Goal: Information Seeking & Learning: Learn about a topic

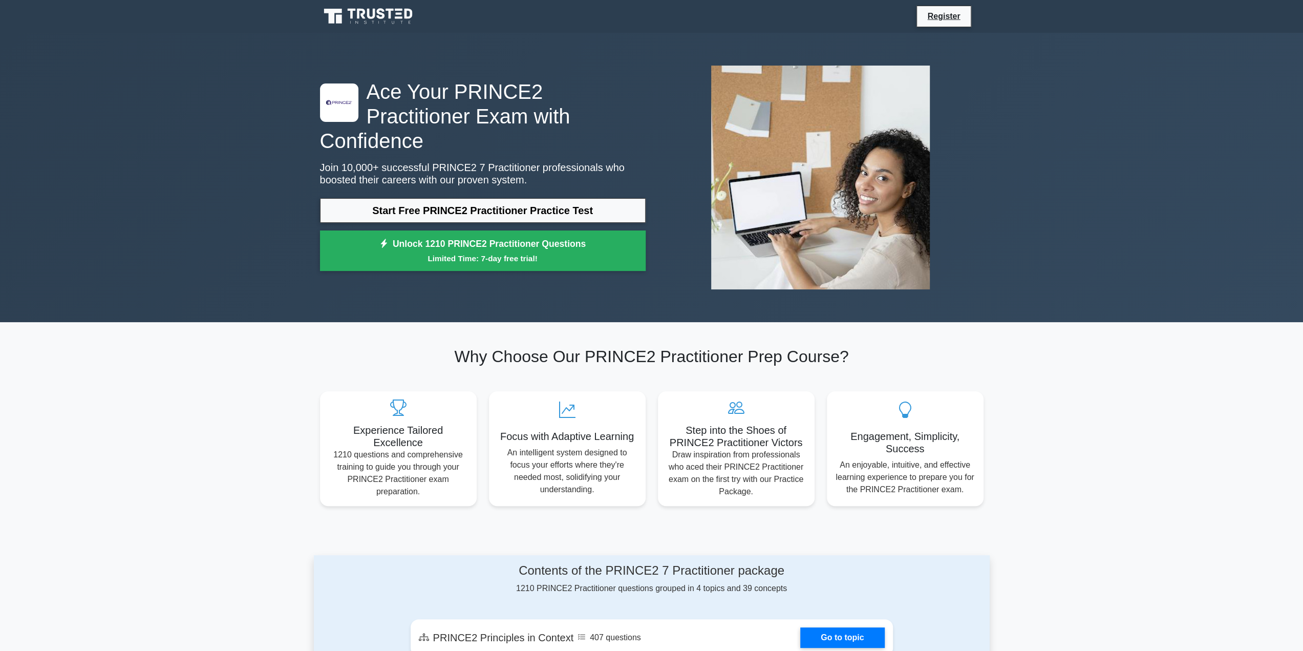
scroll to position [191, 0]
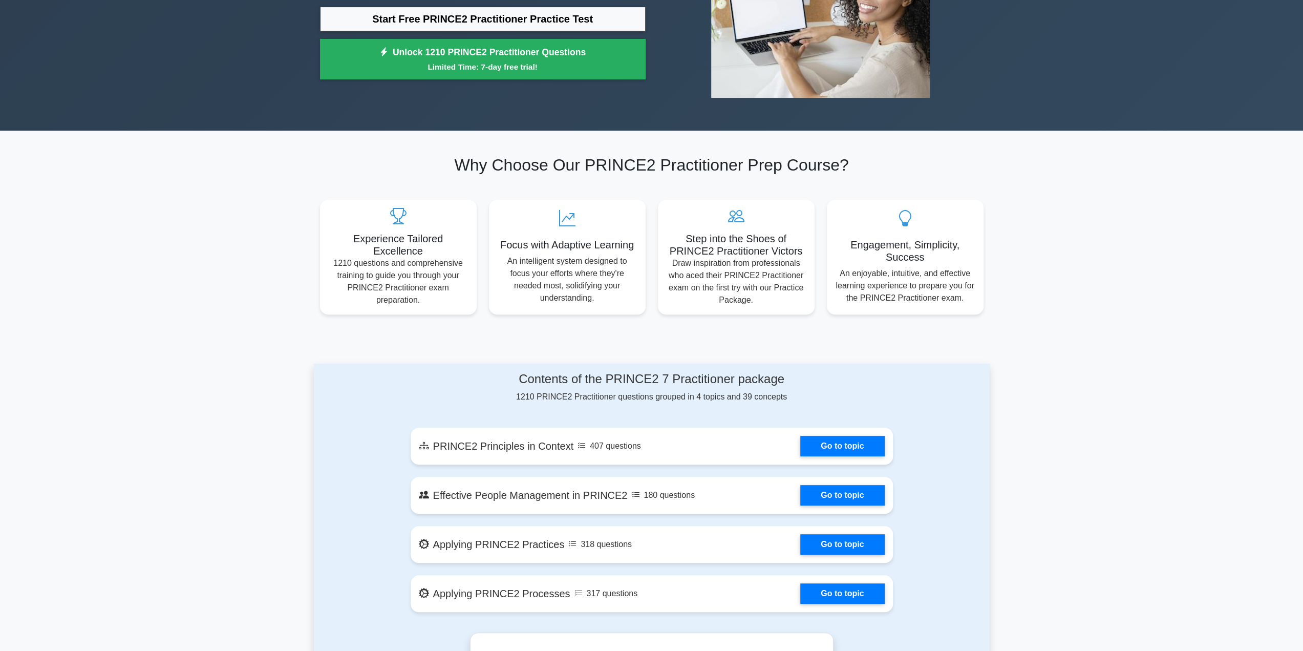
click at [848, 440] on link "Go to topic" at bounding box center [842, 446] width 84 height 20
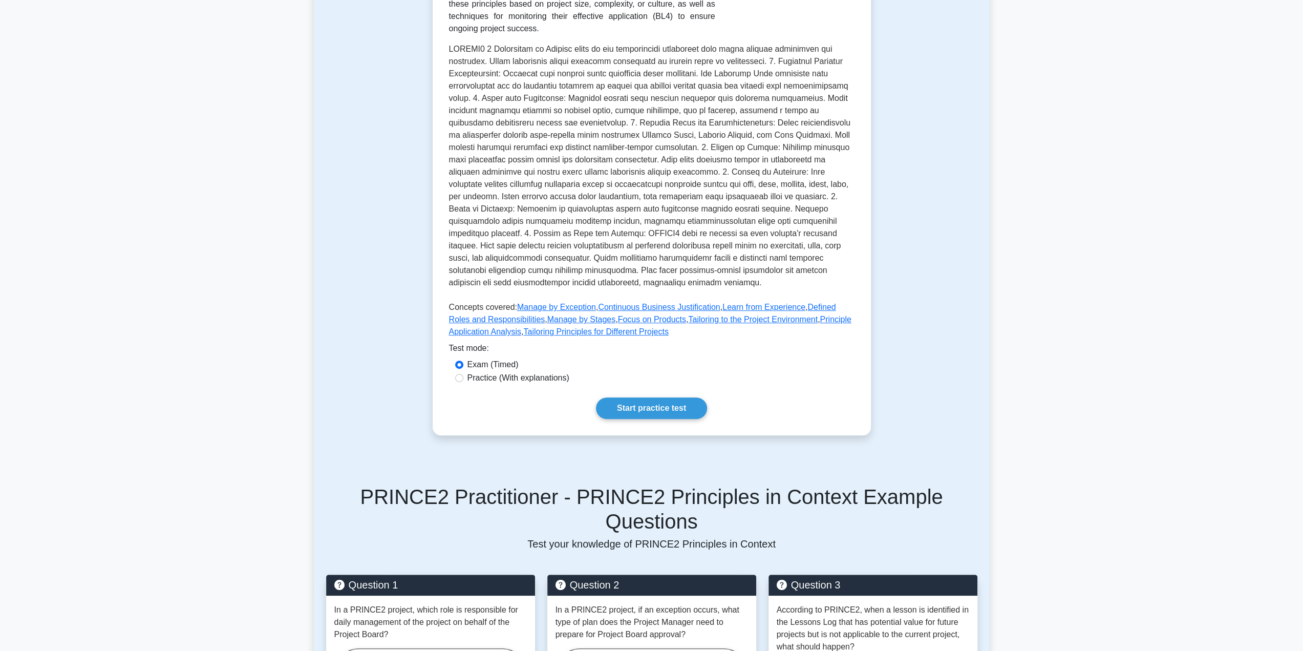
scroll to position [293, 0]
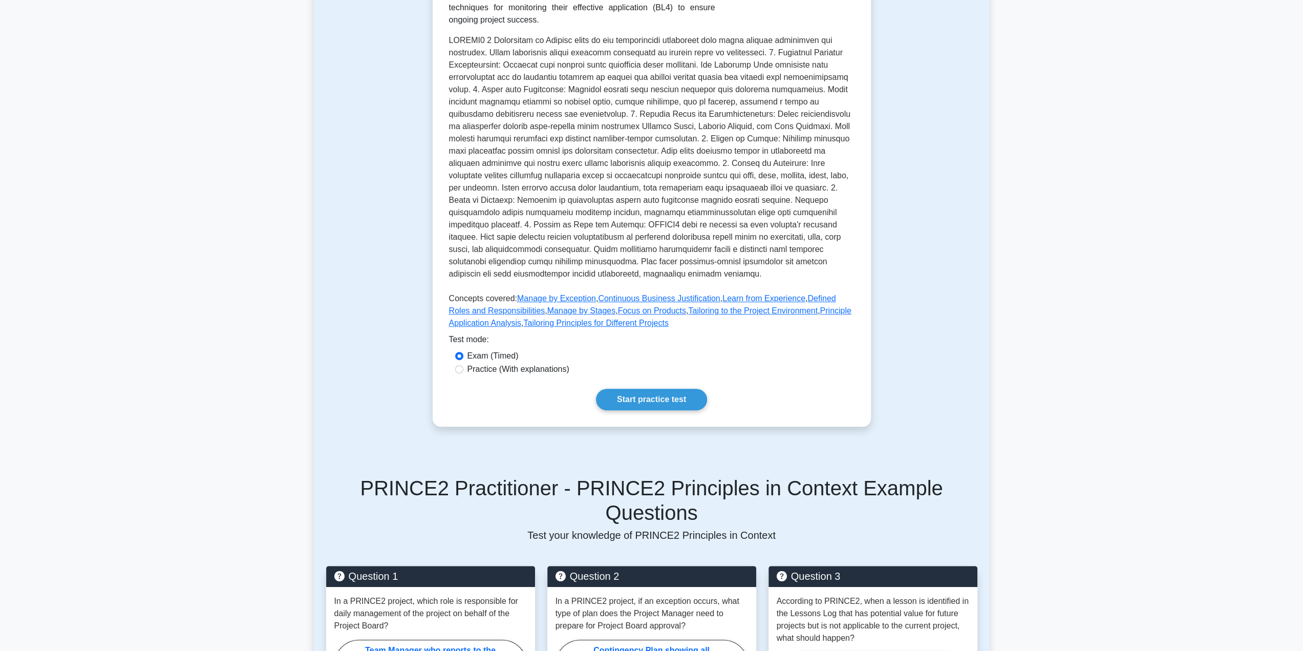
click at [531, 363] on div "Practice (With explanations)" at bounding box center [651, 369] width 405 height 13
click at [530, 363] on label "Practice (With explanations)" at bounding box center [518, 369] width 102 height 12
click at [463, 365] on input "Practice (With explanations)" at bounding box center [459, 369] width 8 height 8
radio input "true"
click at [645, 389] on link "Start practice test" at bounding box center [651, 400] width 111 height 22
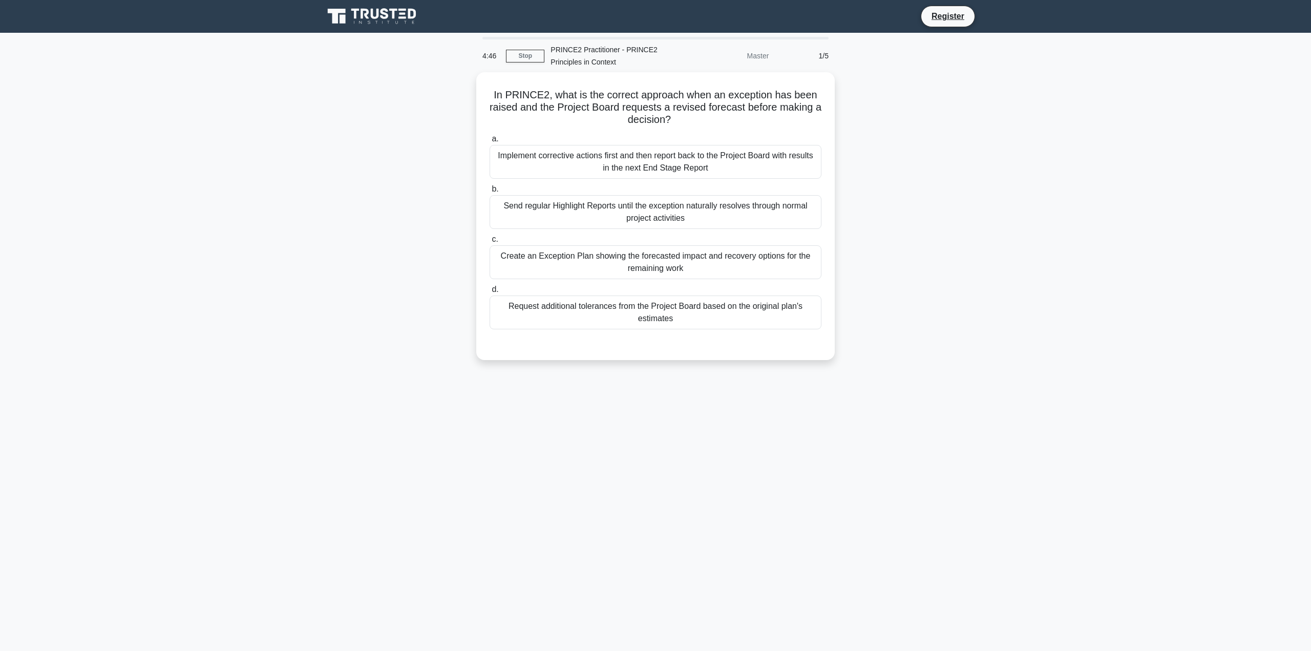
click at [764, 266] on div "Create an Exception Plan showing the forecasted impact and recovery options for…" at bounding box center [655, 262] width 332 height 34
click at [489, 243] on input "c. Create an Exception Plan showing the forecasted impact and recovery options …" at bounding box center [489, 239] width 0 height 7
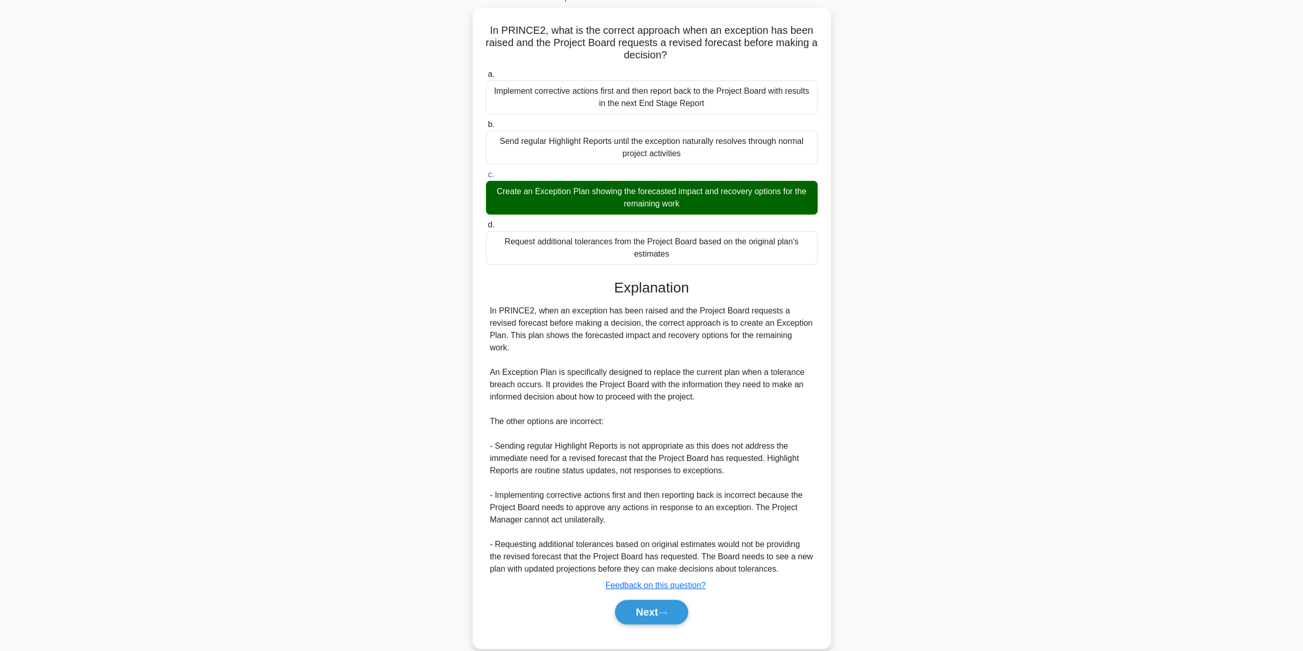
scroll to position [65, 0]
click at [664, 609] on icon at bounding box center [662, 612] width 9 height 6
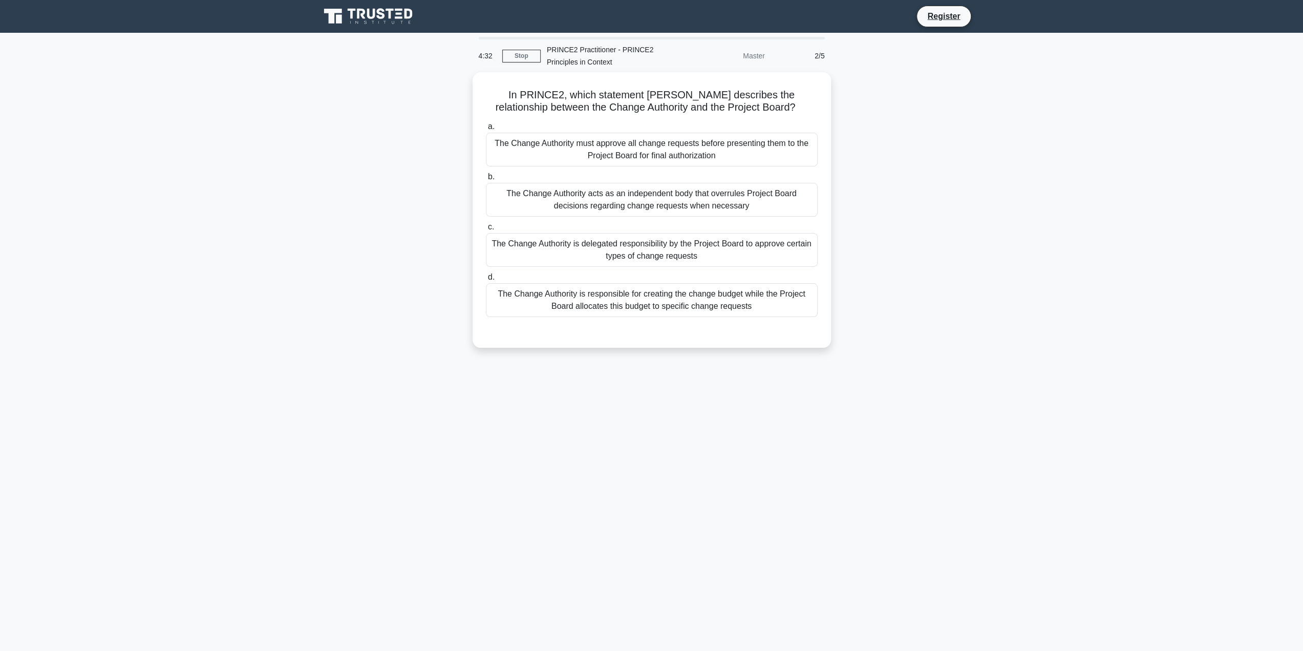
scroll to position [0, 0]
click at [720, 240] on div "The Change Authority is delegated responsibility by the Project Board to approv…" at bounding box center [655, 250] width 332 height 34
click at [489, 230] on input "c. The Change Authority is delegated responsibility by the Project Board to app…" at bounding box center [489, 227] width 0 height 7
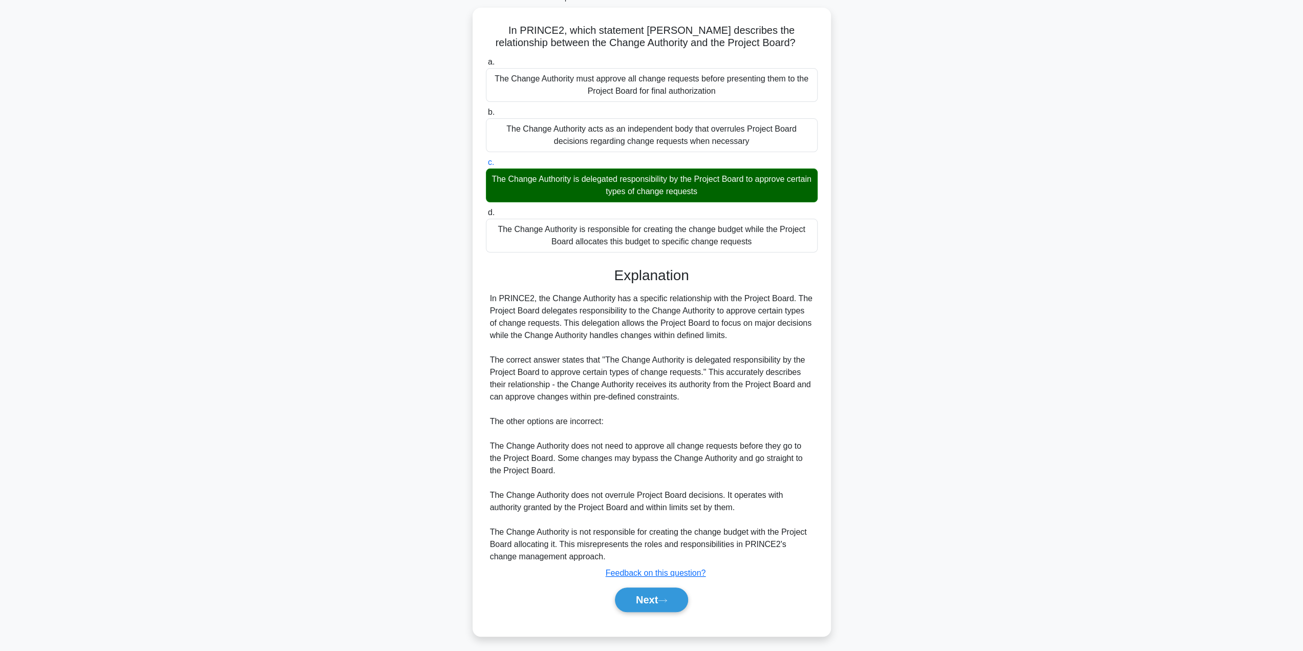
scroll to position [65, 0]
click at [647, 592] on button "Next" at bounding box center [651, 599] width 73 height 25
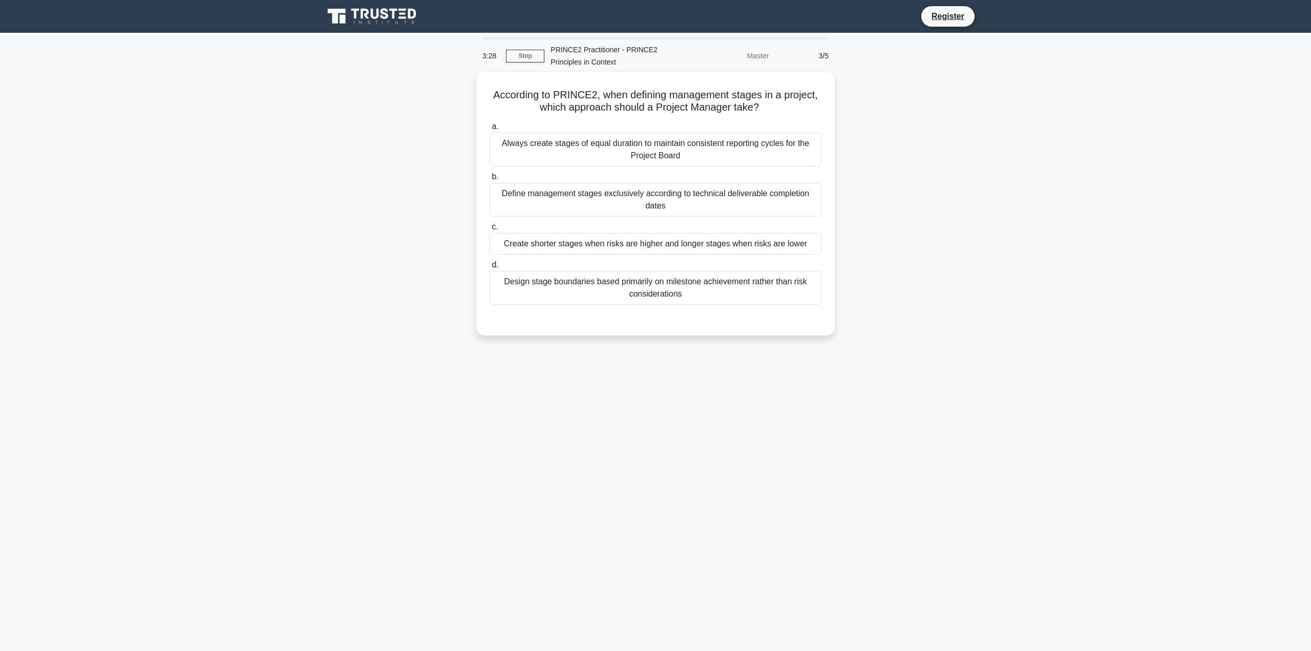
click at [647, 239] on div "Create shorter stages when risks are higher and longer stages when risks are lo…" at bounding box center [655, 244] width 332 height 22
click at [489, 230] on input "c. Create shorter stages when risks are higher and longer stages when risks are…" at bounding box center [489, 227] width 0 height 7
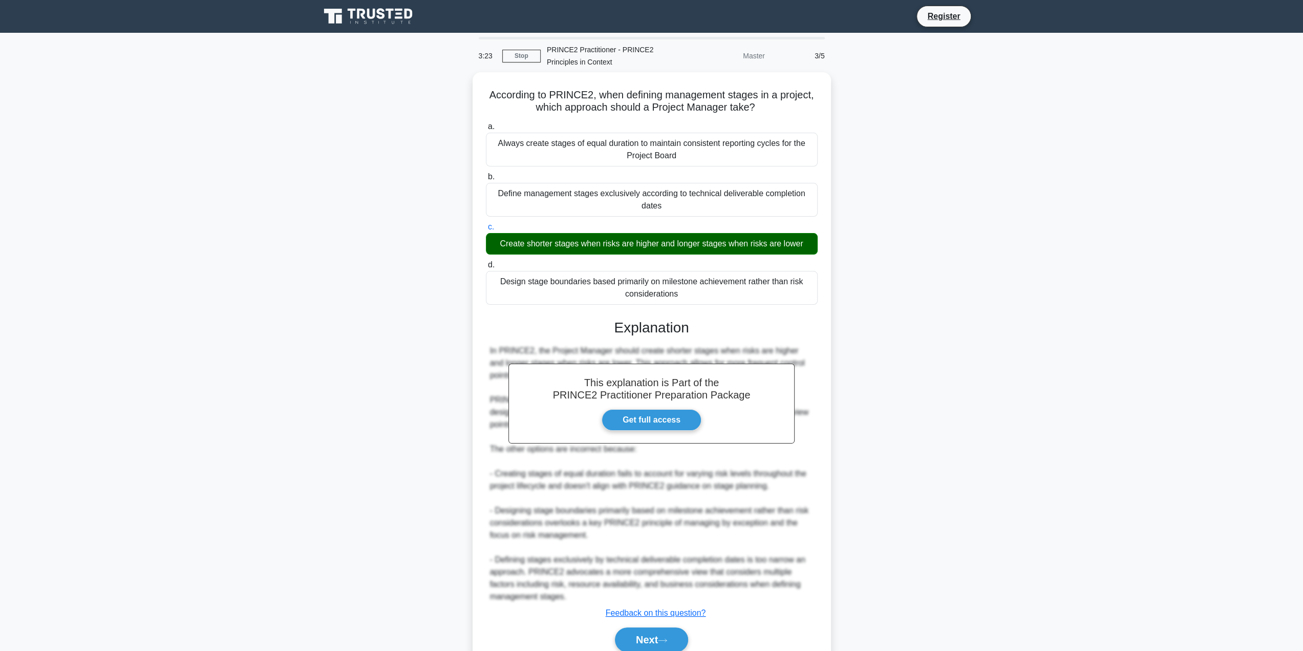
scroll to position [40, 0]
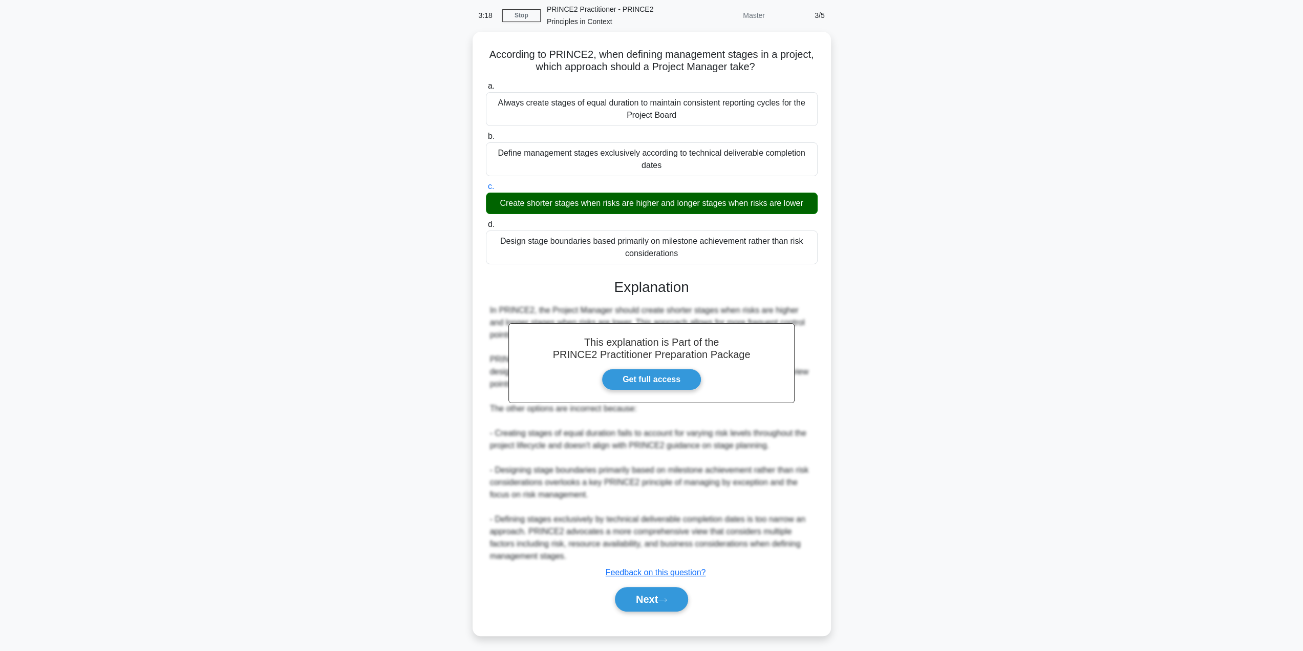
click at [638, 379] on link "Get full access" at bounding box center [652, 380] width 100 height 22
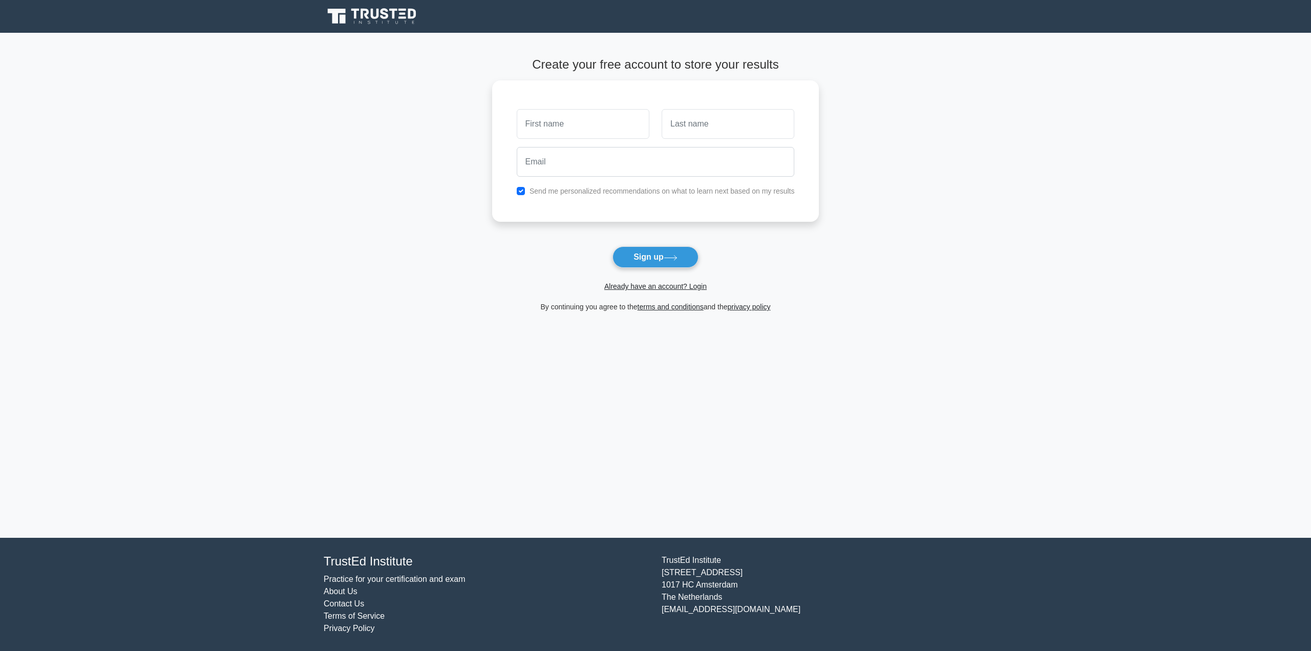
click at [606, 121] on input "text" at bounding box center [583, 124] width 133 height 30
type input "Steinar"
click at [690, 127] on input "text" at bounding box center [727, 124] width 133 height 30
type input "Na"
click at [586, 164] on input "email" at bounding box center [656, 162] width 278 height 30
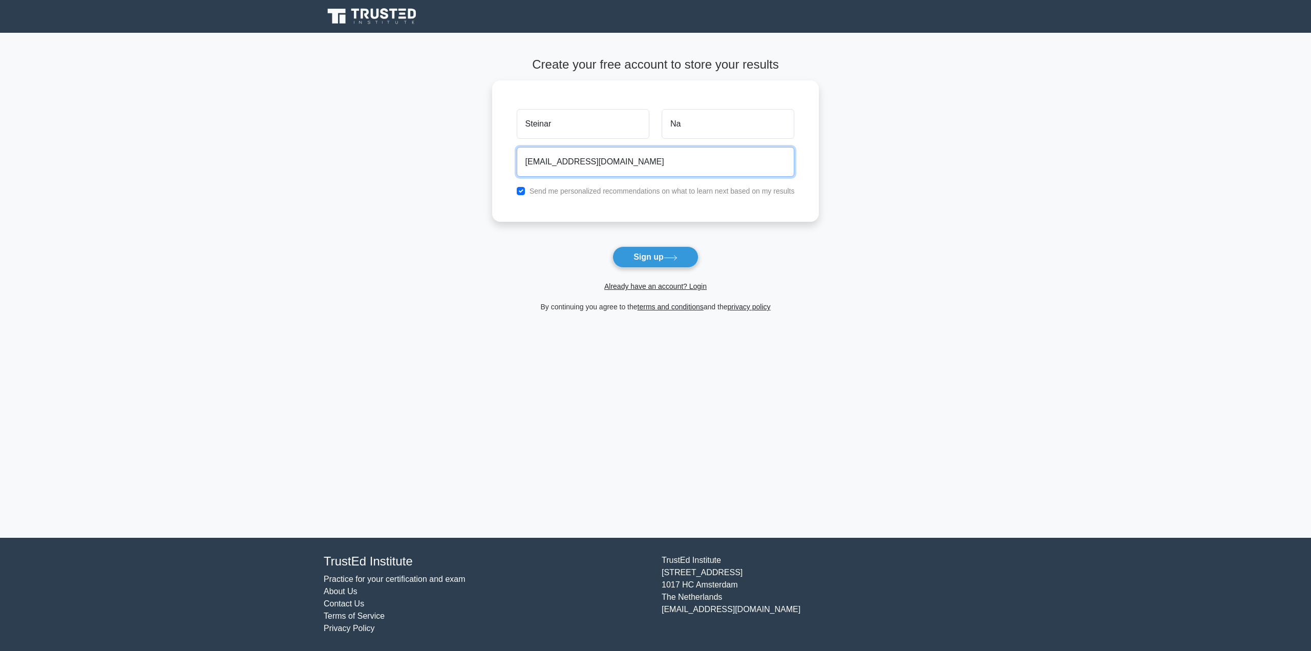
type input "steinarna@gmail.com"
click at [524, 190] on input "checkbox" at bounding box center [521, 191] width 8 height 8
checkbox input "false"
click at [647, 260] on button "Sign up" at bounding box center [655, 257] width 86 height 22
